Goal: Find specific page/section: Find specific page/section

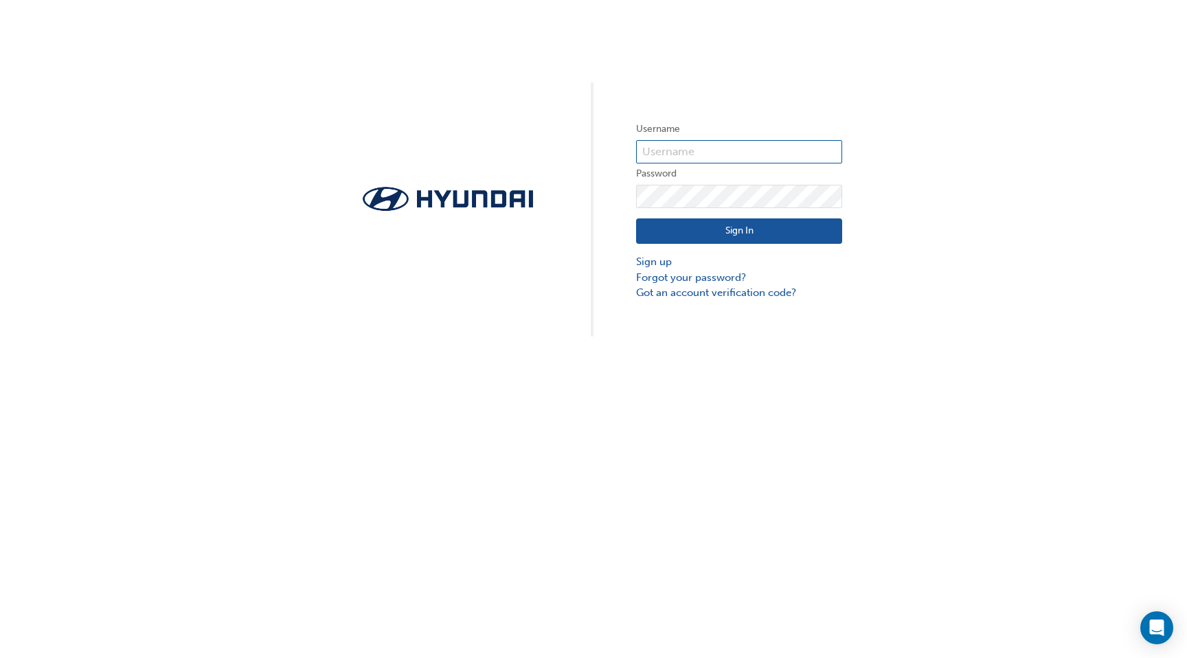
click at [689, 152] on input "text" at bounding box center [739, 151] width 206 height 23
type input "23817"
click at [727, 221] on button "Sign In" at bounding box center [739, 231] width 206 height 26
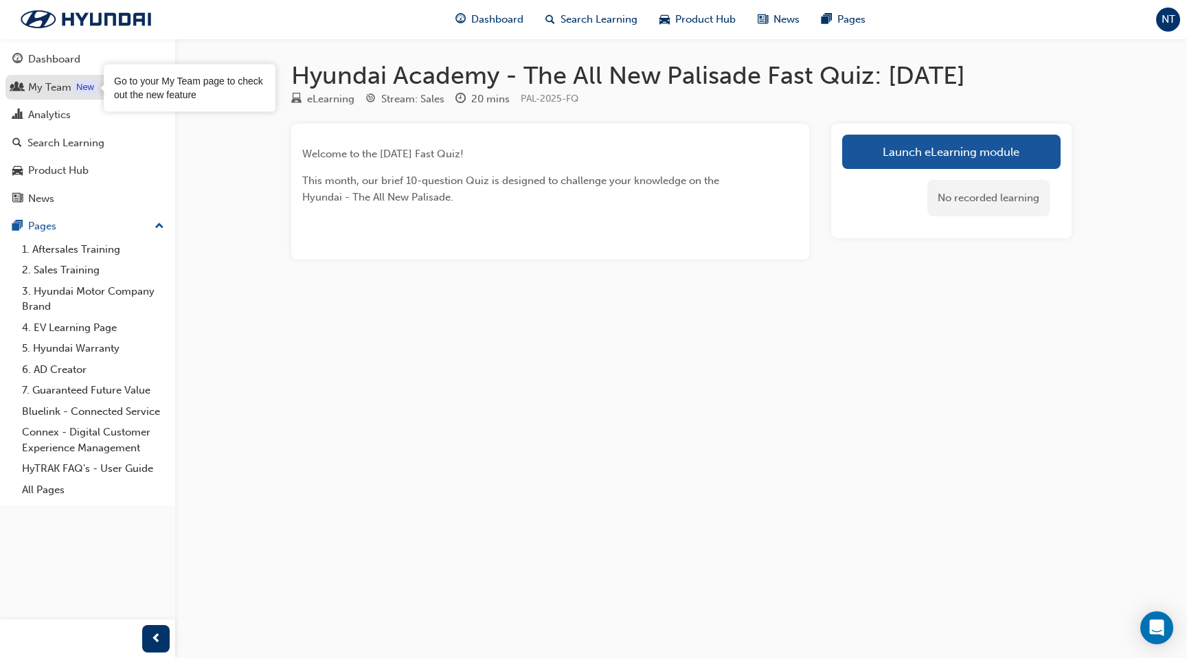
click at [68, 89] on div "My Team" at bounding box center [49, 88] width 43 height 16
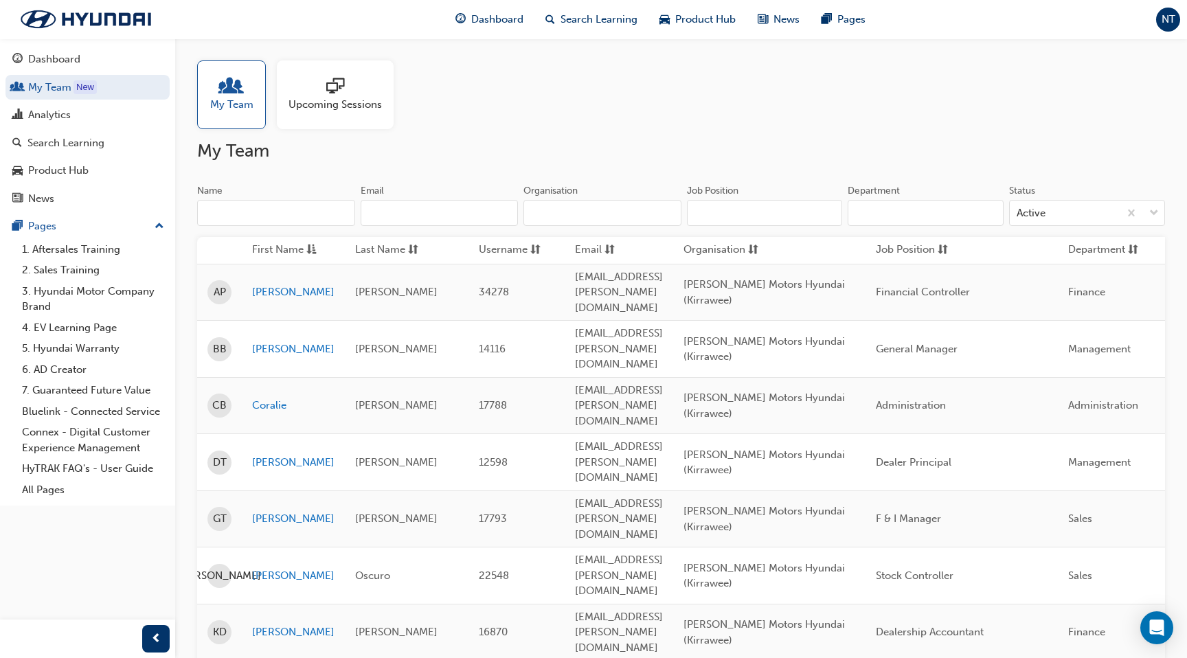
click at [240, 201] on input "Name" at bounding box center [276, 213] width 158 height 26
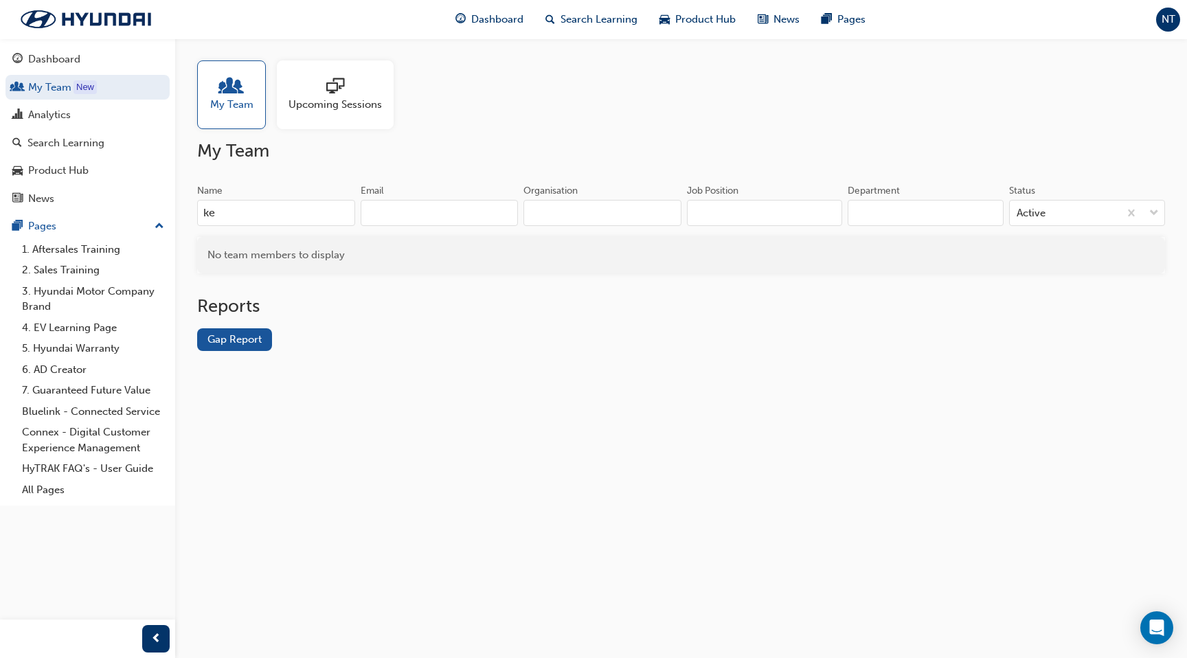
type input "k"
